Goal: Transaction & Acquisition: Subscribe to service/newsletter

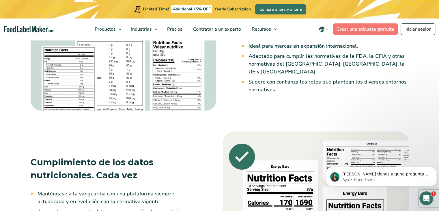
scroll to position [577, 0]
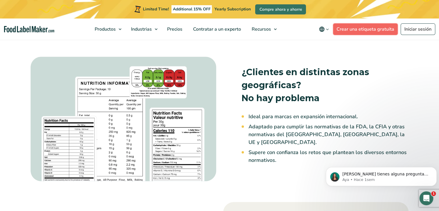
click at [361, 30] on link "Crear una etiqueta gratuita" at bounding box center [365, 29] width 65 height 12
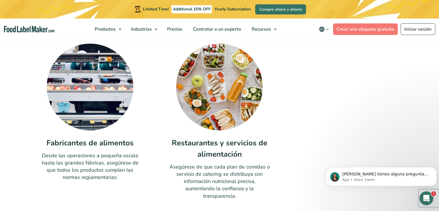
scroll to position [1816, 0]
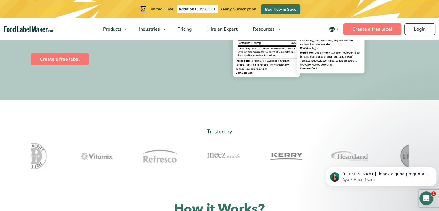
scroll to position [202, 0]
